Goal: Information Seeking & Learning: Learn about a topic

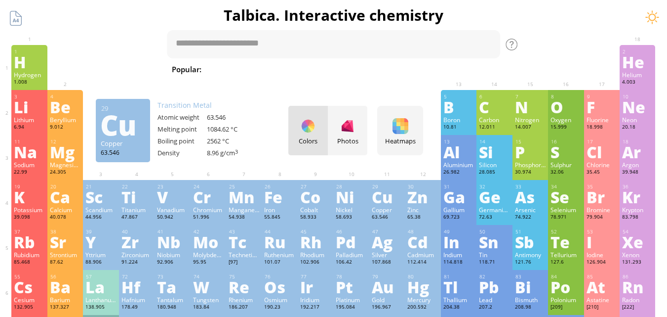
click at [137, 54] on div at bounding box center [136, 52] width 31 height 8
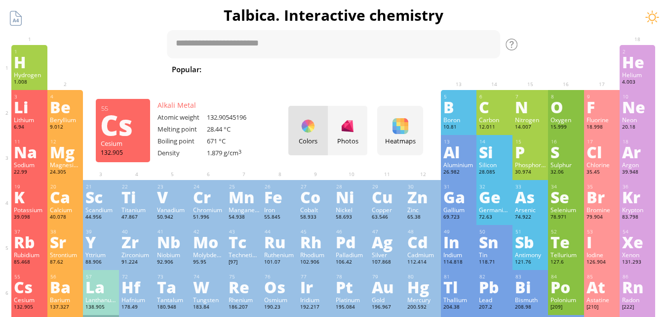
click at [25, 290] on div "Cs" at bounding box center [29, 287] width 31 height 16
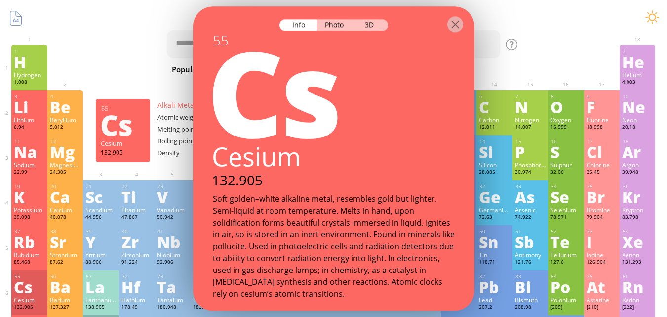
click at [25, 290] on div "Cs" at bounding box center [29, 287] width 31 height 16
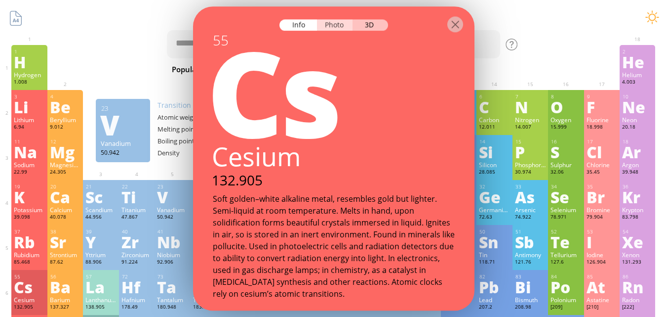
click at [334, 23] on div "Photo" at bounding box center [335, 24] width 36 height 11
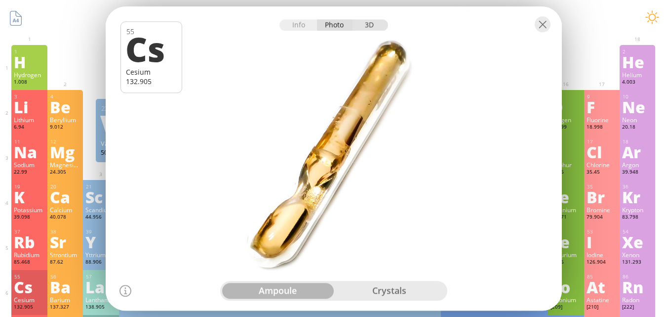
click at [374, 25] on div "3D" at bounding box center [371, 24] width 36 height 11
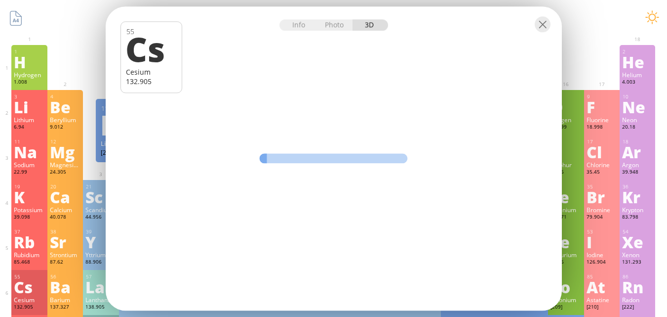
click at [400, 62] on div "Info Photo 3D Info Photo 3D 55 Cs Cesium 132.905 Cesium metal crystals sealed i…" at bounding box center [334, 158] width 456 height 304
click at [334, 28] on div "Photo" at bounding box center [335, 24] width 36 height 11
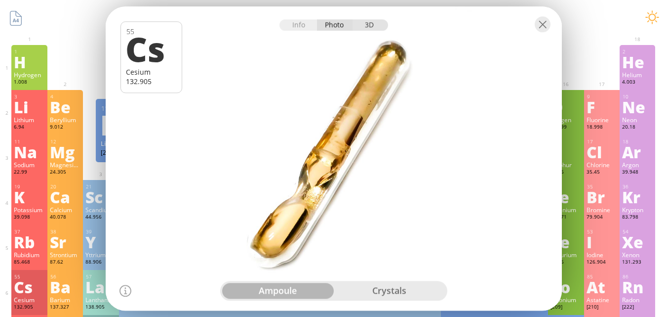
click at [371, 22] on div "3D" at bounding box center [371, 24] width 36 height 11
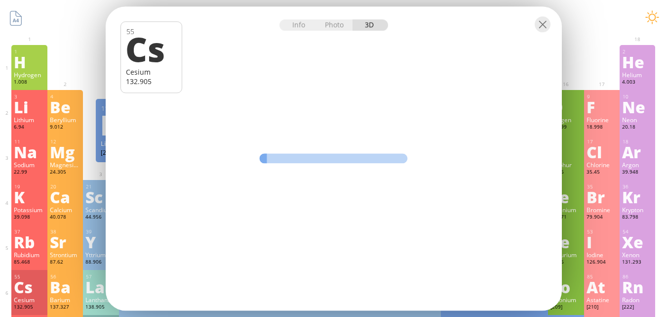
click at [370, 28] on div "Info Photo 3D" at bounding box center [334, 24] width 109 height 11
click at [326, 24] on div "Photo" at bounding box center [335, 24] width 36 height 11
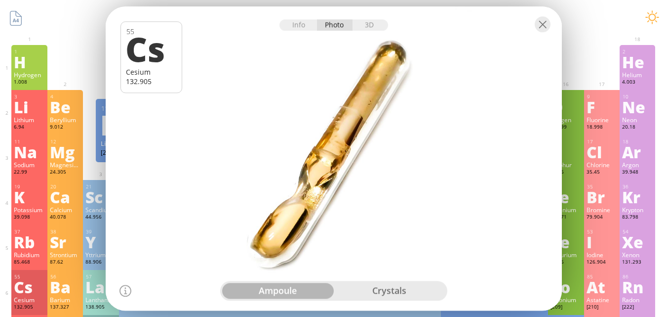
drag, startPoint x: 364, startPoint y: 98, endPoint x: 353, endPoint y: 142, distance: 45.9
click at [353, 142] on div at bounding box center [333, 158] width 461 height 307
click at [340, 154] on div at bounding box center [333, 158] width 461 height 307
click at [402, 295] on div "crystals" at bounding box center [390, 290] width 112 height 16
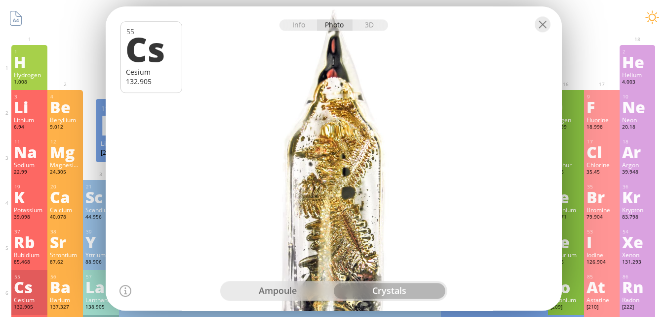
drag, startPoint x: 351, startPoint y: 224, endPoint x: 370, endPoint y: 191, distance: 37.9
click at [370, 191] on div at bounding box center [333, 158] width 461 height 307
click at [369, 27] on div "3D" at bounding box center [371, 24] width 36 height 11
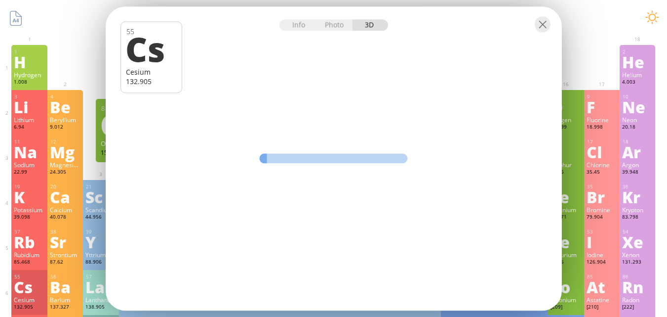
drag, startPoint x: 264, startPoint y: 160, endPoint x: 328, endPoint y: 162, distance: 64.2
click at [328, 162] on div at bounding box center [334, 158] width 148 height 10
click at [538, 27] on div at bounding box center [543, 24] width 16 height 16
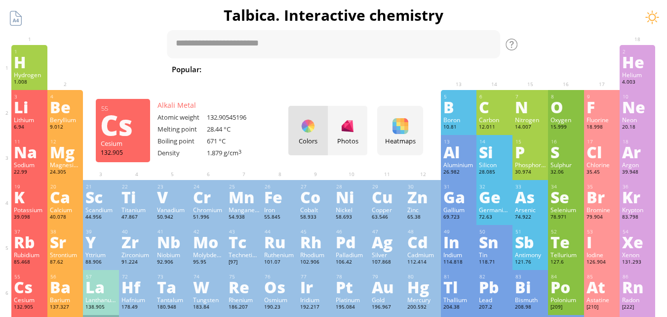
click at [25, 290] on div "Cs" at bounding box center [29, 287] width 31 height 16
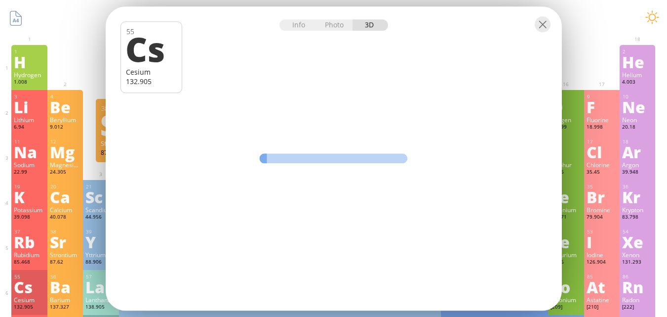
click at [365, 27] on div "Info Photo 3D" at bounding box center [334, 24] width 109 height 11
drag, startPoint x: 266, startPoint y: 160, endPoint x: 299, endPoint y: 160, distance: 33.6
click at [299, 160] on div at bounding box center [334, 158] width 148 height 10
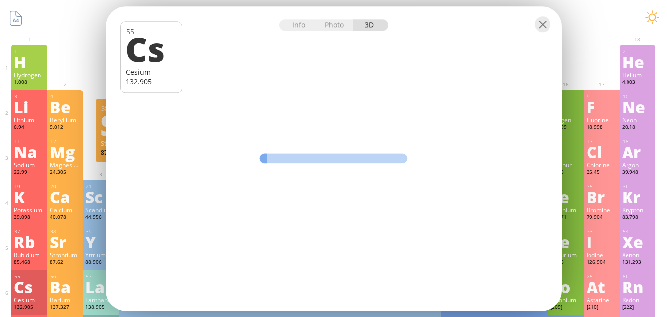
click at [306, 159] on div at bounding box center [334, 158] width 148 height 10
click at [342, 28] on div "Photo" at bounding box center [335, 24] width 36 height 11
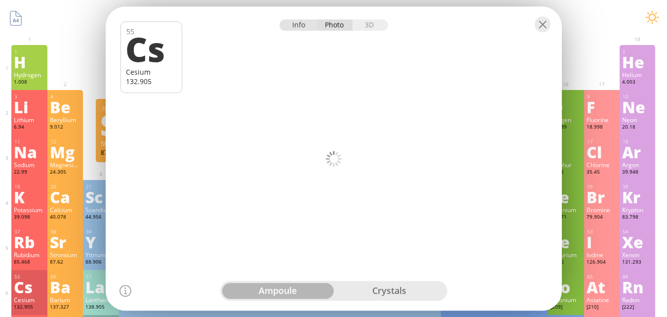
click at [302, 24] on div "Info" at bounding box center [299, 24] width 38 height 11
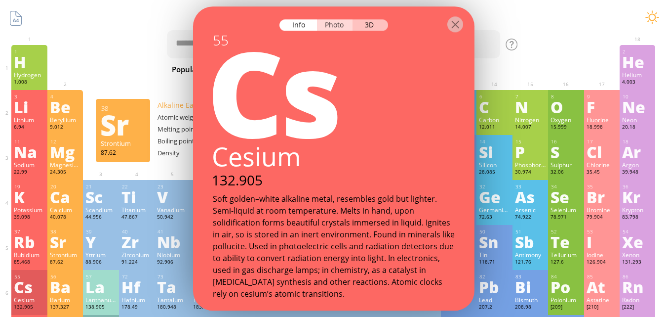
click at [344, 25] on div "Photo" at bounding box center [335, 24] width 36 height 11
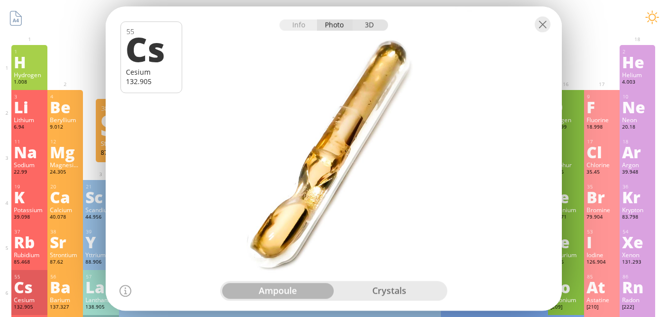
click at [371, 27] on div "3D" at bounding box center [371, 24] width 36 height 11
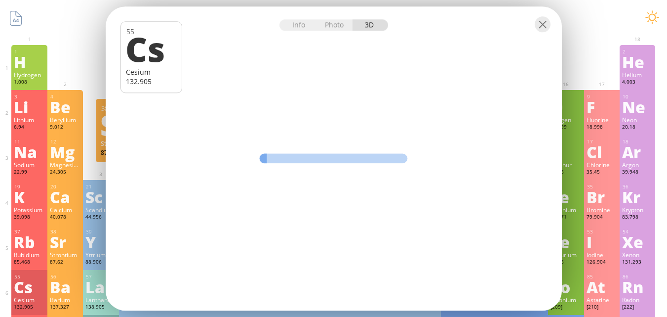
drag, startPoint x: 265, startPoint y: 158, endPoint x: 283, endPoint y: 159, distance: 18.3
click at [283, 159] on div at bounding box center [334, 158] width 148 height 10
click at [336, 26] on div "Photo" at bounding box center [335, 24] width 36 height 11
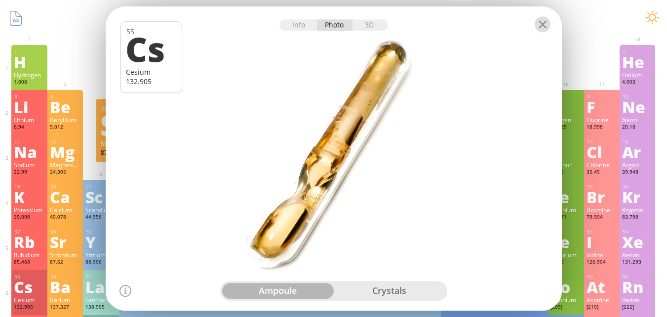
click at [538, 26] on div at bounding box center [543, 24] width 16 height 16
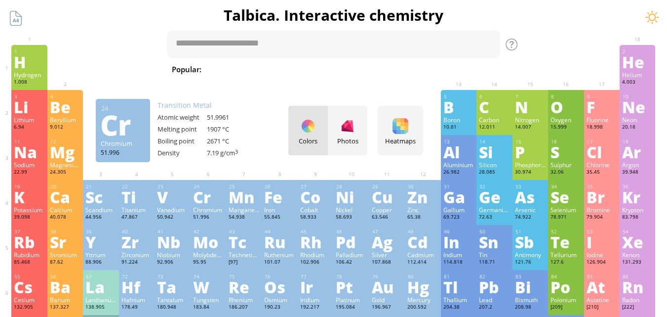
click at [208, 193] on div "Cr" at bounding box center [208, 197] width 31 height 16
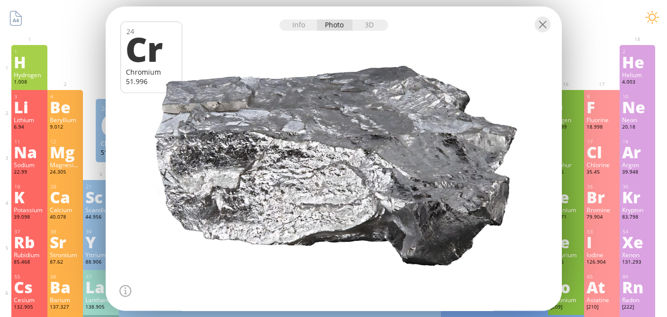
drag, startPoint x: 283, startPoint y: 175, endPoint x: 235, endPoint y: 177, distance: 48.4
click at [235, 177] on div at bounding box center [333, 158] width 461 height 307
click at [365, 25] on div "3D" at bounding box center [371, 24] width 36 height 11
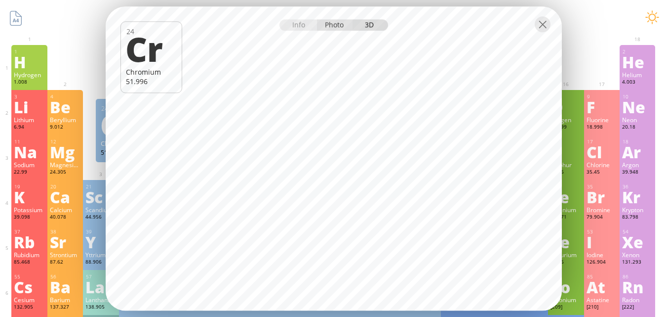
click at [334, 22] on div "Photo" at bounding box center [335, 24] width 36 height 11
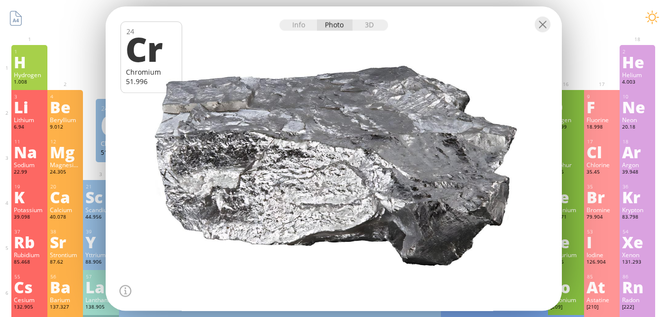
drag, startPoint x: 281, startPoint y: 166, endPoint x: 349, endPoint y: 182, distance: 69.6
click at [349, 182] on div at bounding box center [333, 158] width 461 height 307
click at [541, 23] on div at bounding box center [543, 24] width 16 height 16
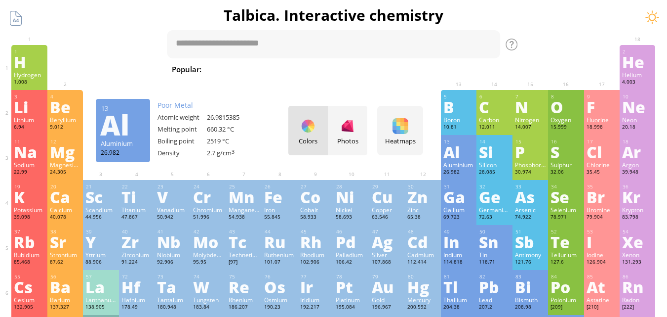
click at [446, 153] on div "13 Al Aluminium 26.982 −2, −1, 0, +1, +2, +3 −2, −1, 0, +1, +2, +3 660.32 °C 25…" at bounding box center [459, 157] width 36 height 45
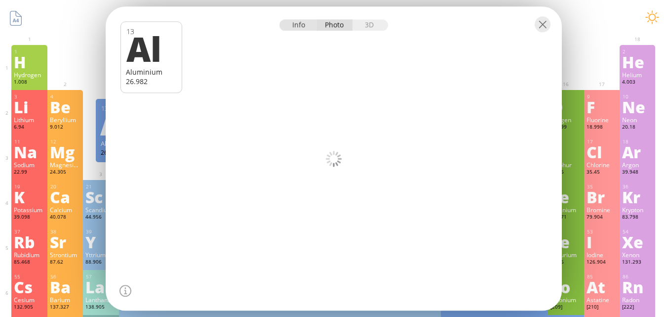
click at [295, 26] on div "Info" at bounding box center [299, 24] width 38 height 11
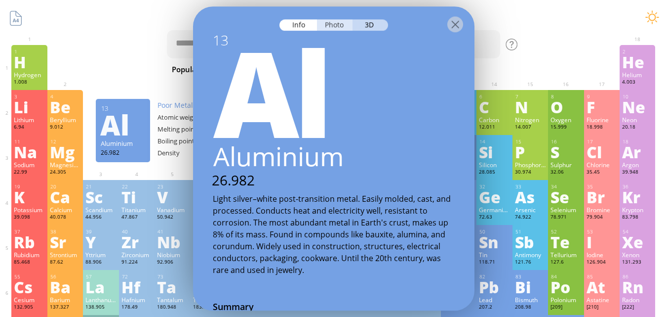
click at [339, 24] on div "Photo" at bounding box center [335, 24] width 36 height 11
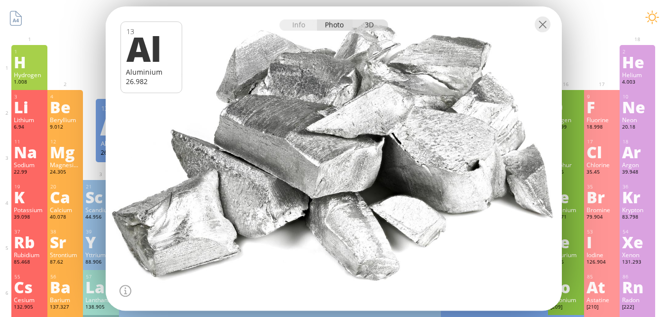
click at [375, 25] on div "3D" at bounding box center [371, 24] width 36 height 11
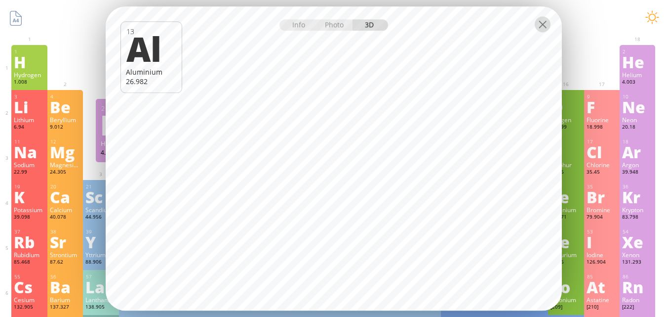
click at [541, 30] on div at bounding box center [543, 24] width 16 height 16
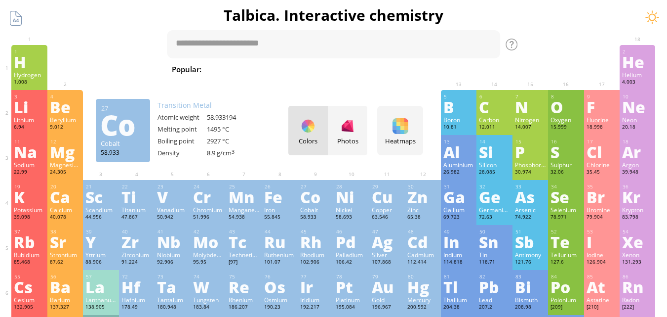
click at [312, 200] on div "Co" at bounding box center [315, 197] width 31 height 16
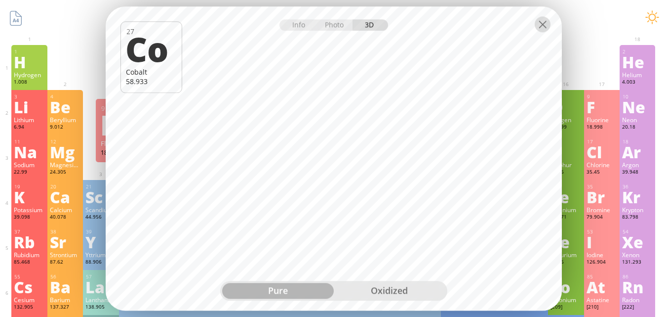
click at [542, 23] on div at bounding box center [543, 24] width 16 height 16
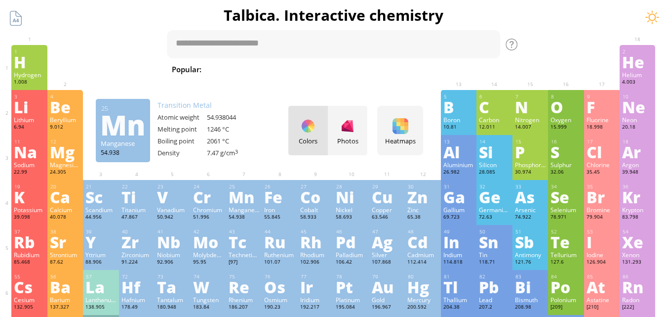
click at [247, 199] on div "Mn" at bounding box center [244, 197] width 31 height 16
click at [0, 0] on div "Info Photo 3D Info Photo 3D 27 Co Cobalt 58.933 Pure aluminum, 99.99% fine Bjoe…" at bounding box center [0, 0] width 0 height 0
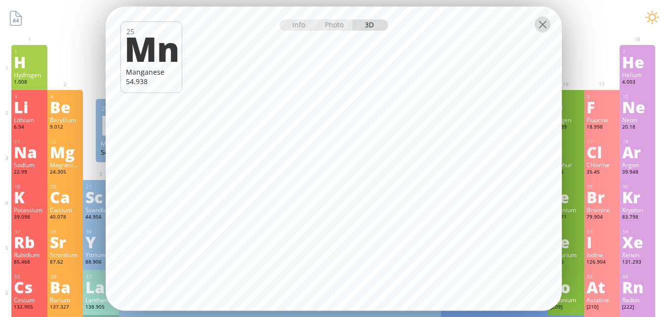
click at [547, 24] on div at bounding box center [543, 24] width 16 height 16
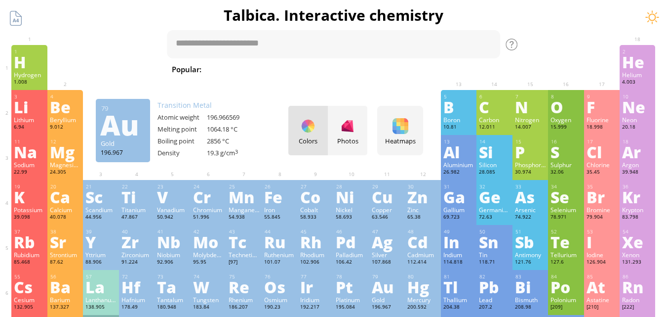
click at [380, 300] on div "Gold" at bounding box center [387, 299] width 31 height 8
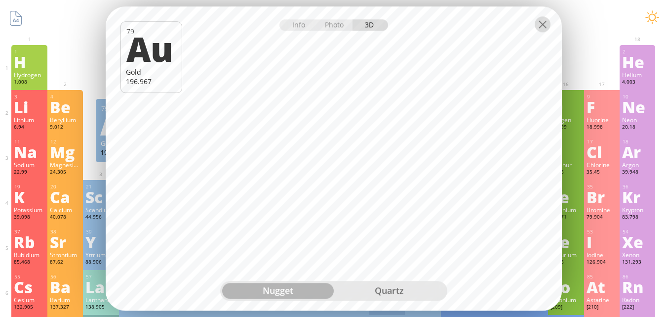
click at [541, 23] on div at bounding box center [543, 24] width 16 height 16
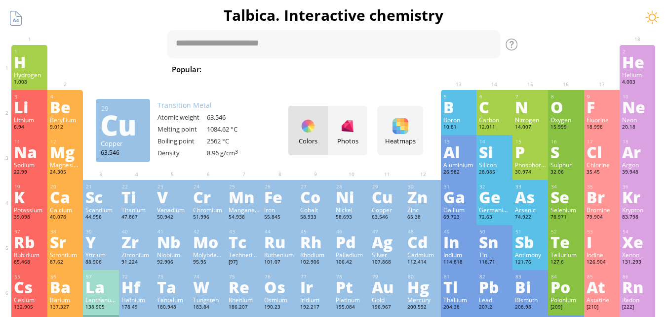
click at [382, 202] on div "Cu" at bounding box center [387, 197] width 31 height 16
click at [0, 0] on div "nugget quartz" at bounding box center [0, 0] width 0 height 0
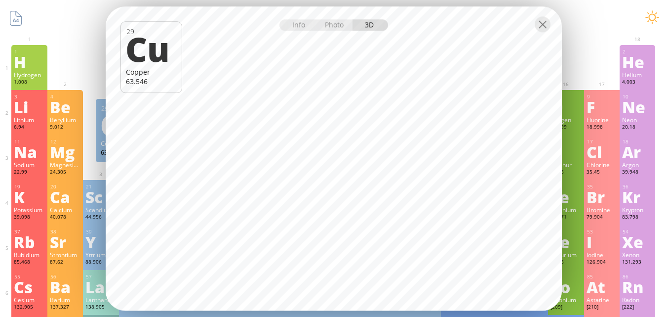
click at [551, 30] on div at bounding box center [334, 23] width 456 height 35
click at [544, 24] on div at bounding box center [543, 24] width 16 height 16
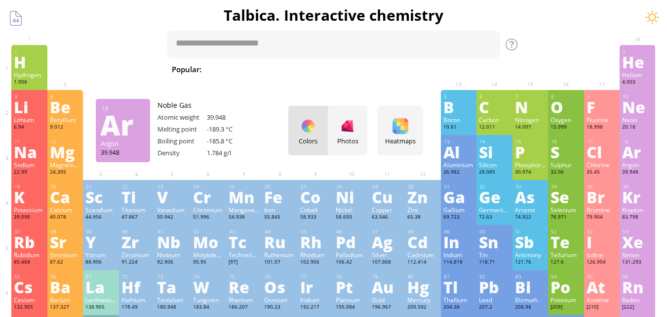
click at [639, 151] on div "Ar" at bounding box center [637, 152] width 31 height 16
click at [639, 151] on div "Info Photo 3D Info Photo 3D 18 Ar Argon 39.948 Pure aluminum, 99.99% fine [PERS…" at bounding box center [645, 147] width 36 height 24
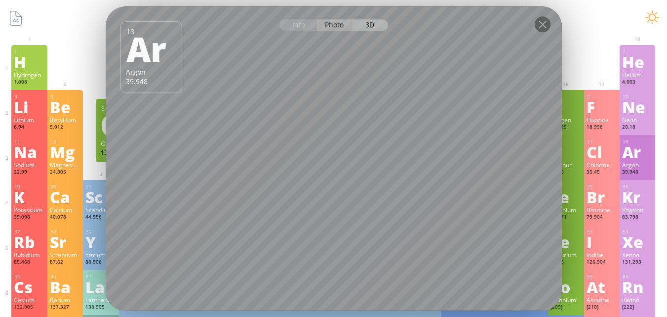
click at [334, 24] on div "Photo" at bounding box center [335, 24] width 36 height 11
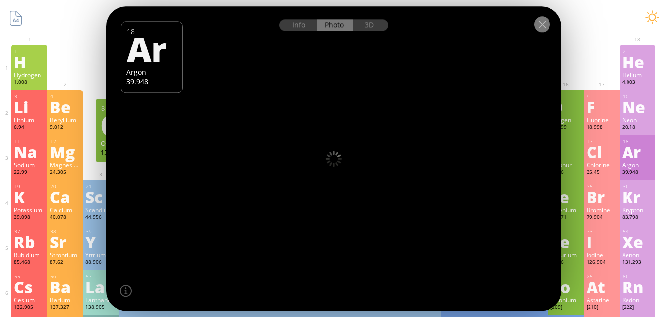
click at [539, 23] on div at bounding box center [542, 24] width 16 height 16
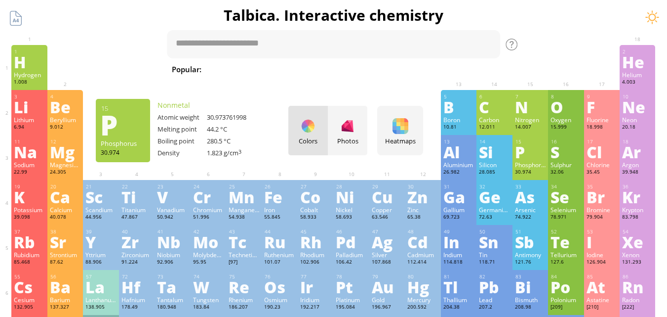
click at [532, 157] on div "P" at bounding box center [530, 152] width 31 height 16
click at [532, 157] on div at bounding box center [536, 146] width 37 height 24
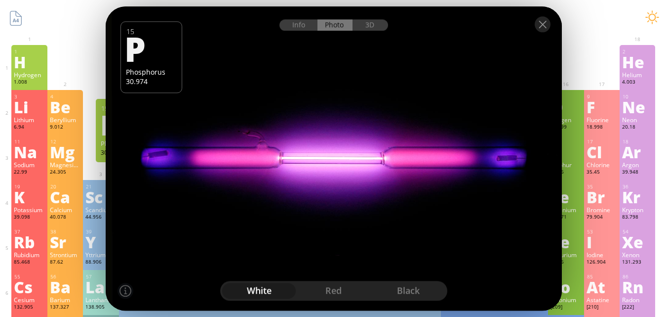
click at [323, 286] on div "red" at bounding box center [333, 290] width 75 height 16
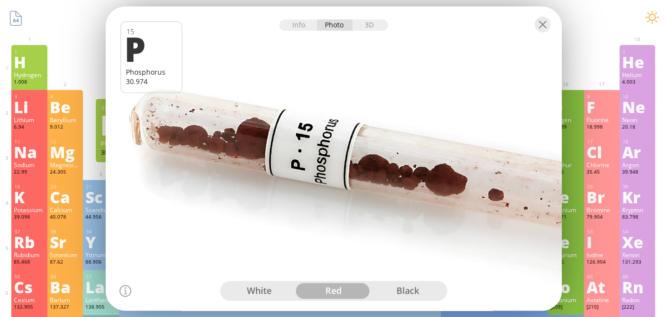
click at [400, 289] on div "black" at bounding box center [408, 290] width 75 height 16
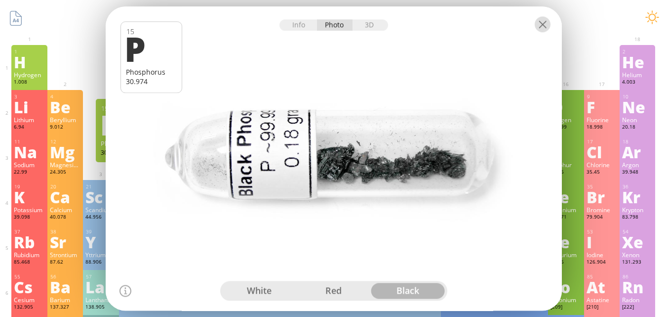
click at [542, 30] on div at bounding box center [543, 24] width 16 height 16
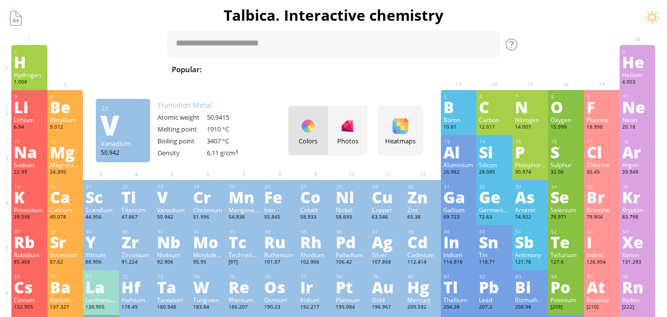
click at [171, 203] on div "V" at bounding box center [172, 197] width 31 height 16
click at [171, 203] on div at bounding box center [174, 191] width 37 height 24
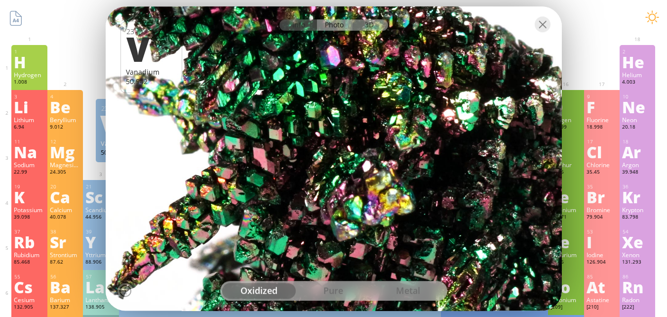
click at [373, 23] on div "3D" at bounding box center [371, 24] width 36 height 11
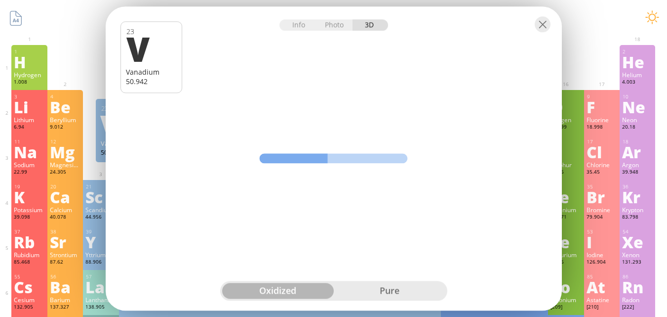
click at [384, 288] on div "pure" at bounding box center [390, 290] width 112 height 16
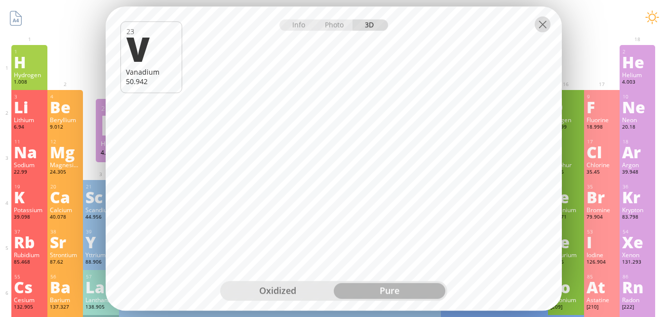
click at [538, 28] on div at bounding box center [543, 24] width 16 height 16
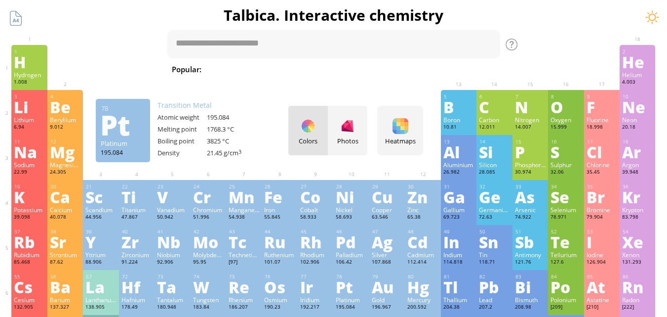
click at [348, 287] on div "Pt" at bounding box center [351, 287] width 31 height 16
click at [0, 0] on div "Info Photo 3D Info Photo 3D 23 V Vanadium 50.942 Beautiful crystals of highly o…" at bounding box center [0, 0] width 0 height 0
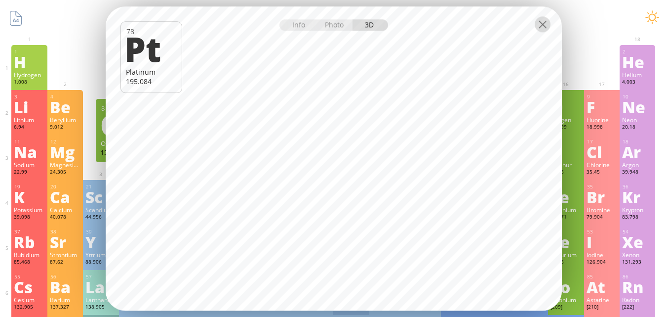
click at [546, 23] on div at bounding box center [543, 24] width 16 height 16
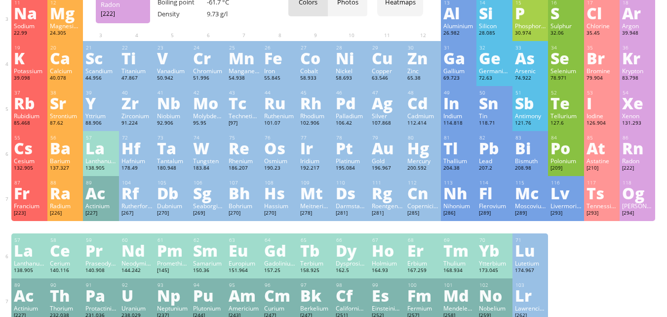
scroll to position [158, 0]
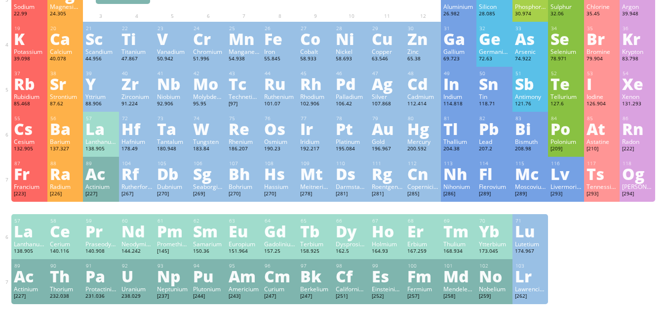
click at [351, 279] on div "Cf" at bounding box center [351, 276] width 31 height 16
click at [0, 0] on div "Pt" at bounding box center [0, 0] width 0 height 0
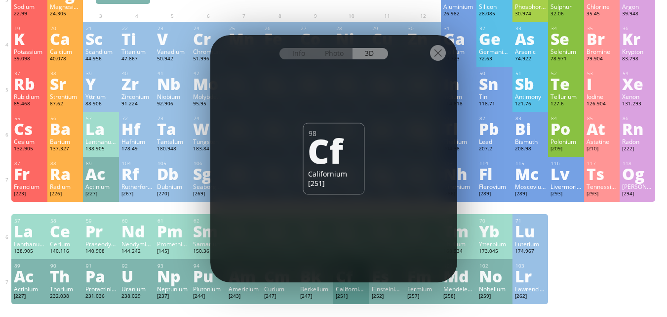
click at [434, 56] on div at bounding box center [438, 53] width 16 height 16
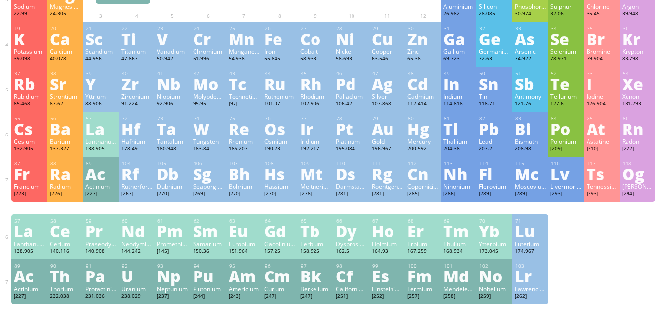
click at [355, 272] on div "Cf" at bounding box center [351, 276] width 31 height 16
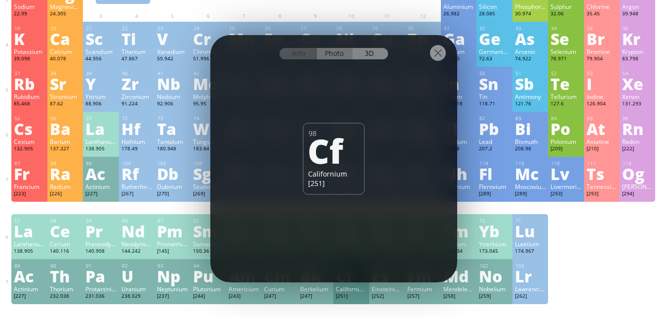
click at [337, 53] on div "Photo" at bounding box center [335, 53] width 36 height 11
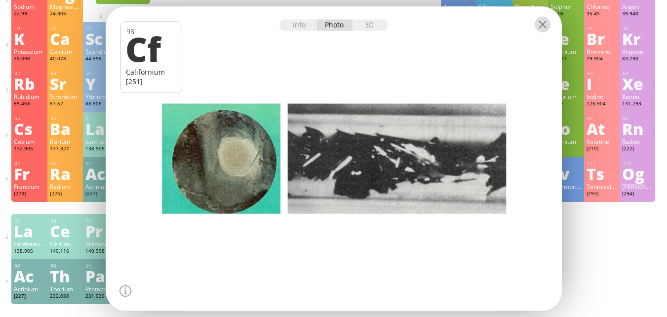
click at [543, 27] on div at bounding box center [543, 24] width 16 height 16
